Goal: Check status: Check status

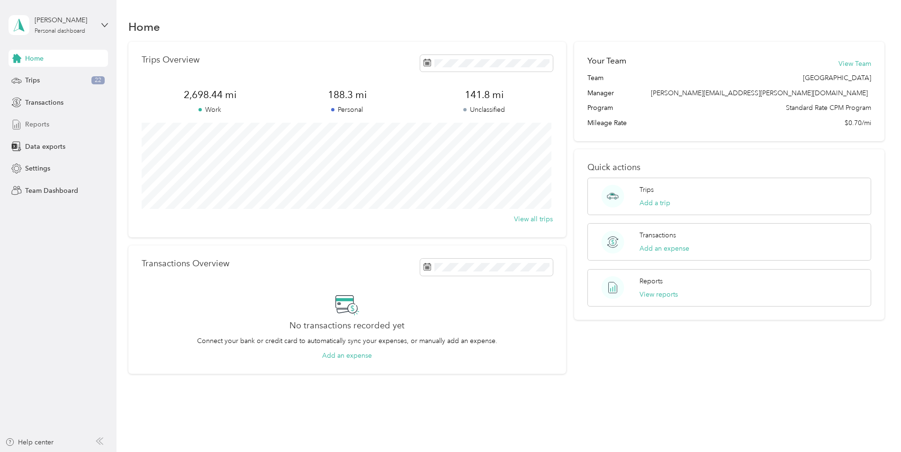
click at [45, 128] on span "Reports" at bounding box center [37, 124] width 24 height 10
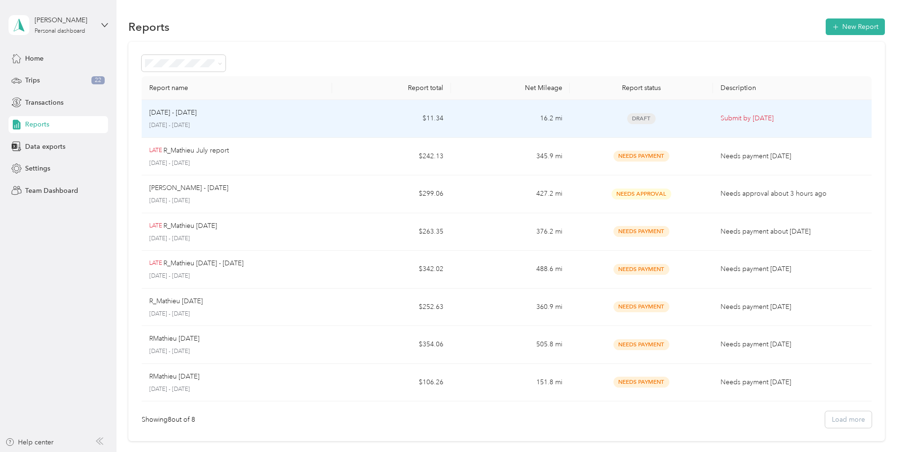
click at [197, 120] on div "[DATE] - [DATE] [DATE] - [DATE]" at bounding box center [236, 118] width 175 height 22
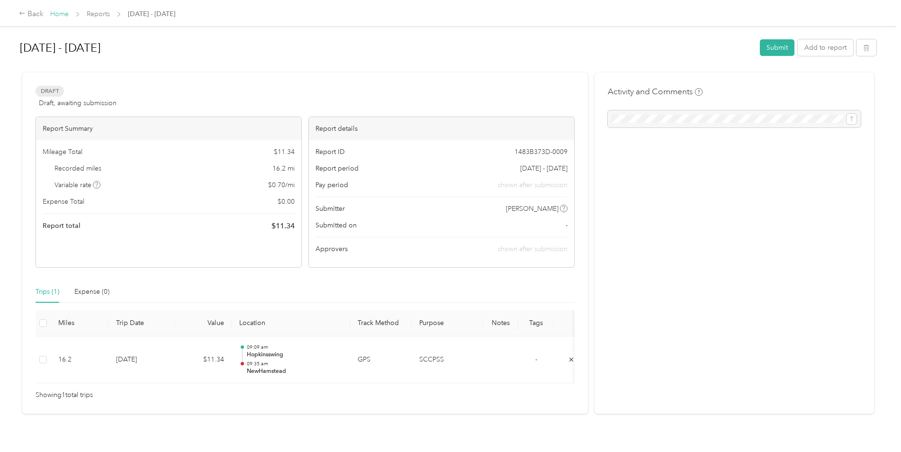
click at [61, 11] on link "Home" at bounding box center [59, 14] width 18 height 8
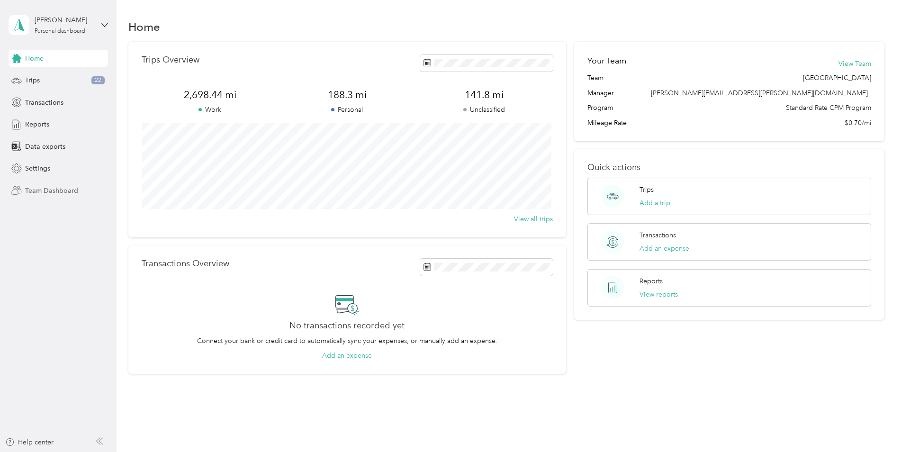
click at [39, 192] on span "Team Dashboard" at bounding box center [51, 191] width 53 height 10
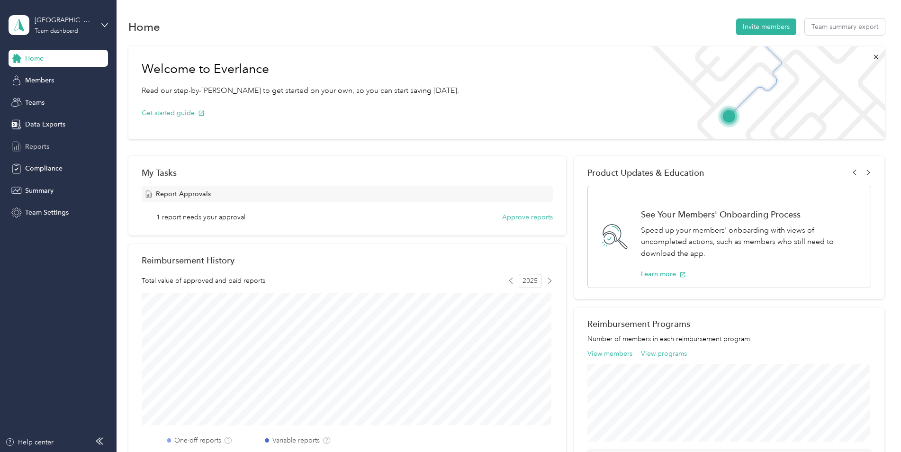
click at [44, 147] on span "Reports" at bounding box center [37, 147] width 24 height 10
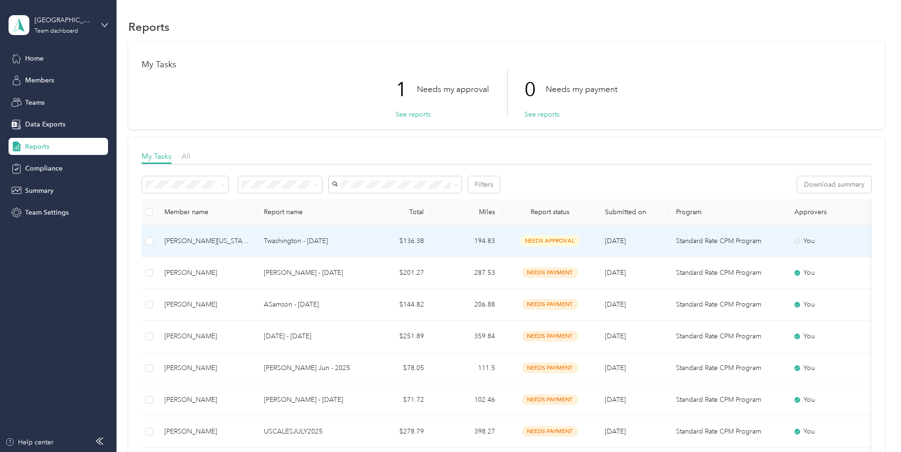
click at [300, 241] on p "Twashington - [DATE]" at bounding box center [308, 241] width 89 height 10
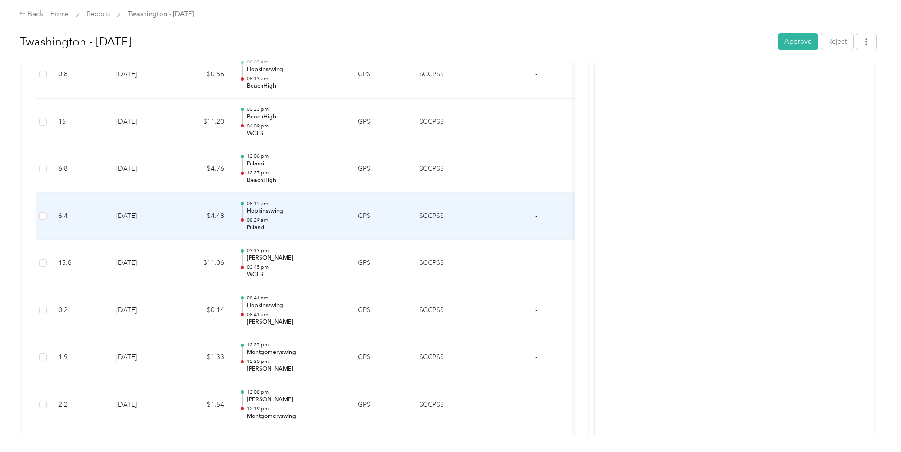
scroll to position [1727, 0]
